Goal: Task Accomplishment & Management: Manage account settings

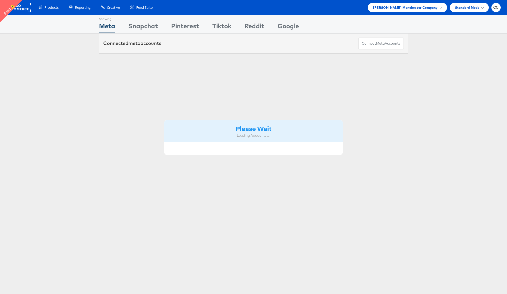
click at [435, 7] on span "Mccann Manchester Company" at bounding box center [405, 8] width 65 height 6
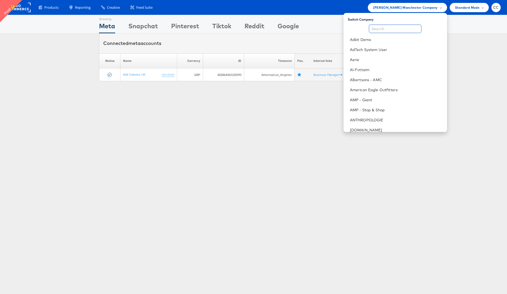
click at [383, 31] on input "text" at bounding box center [395, 29] width 53 height 8
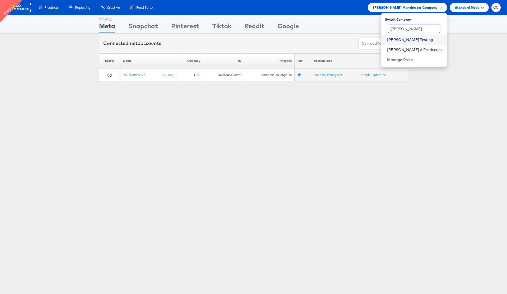
type input "colin"
click at [411, 40] on link "[PERSON_NAME] Testing" at bounding box center [414, 39] width 55 height 5
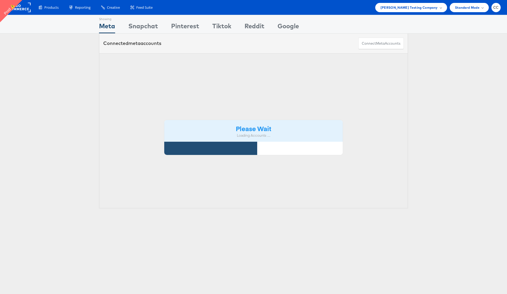
click at [72, 58] on div "Please Wait Loading Accounts .... Status Name Currency ID Timezone Fav. Interna…" at bounding box center [253, 130] width 507 height 155
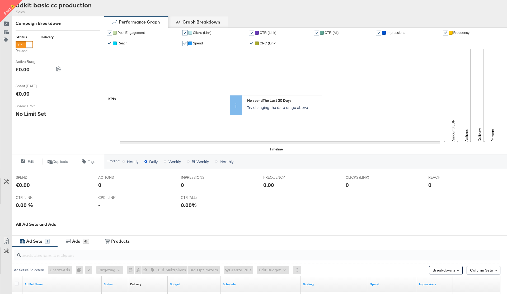
scroll to position [76, 0]
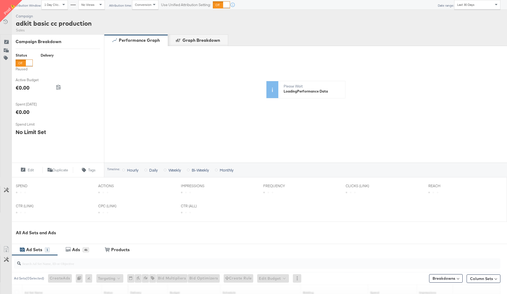
scroll to position [41, 0]
